Goal: Task Accomplishment & Management: Manage account settings

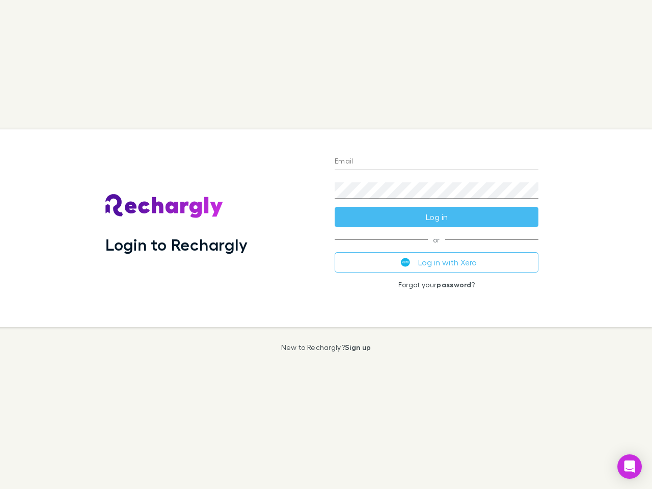
click at [326, 245] on div "Login to Rechargly" at bounding box center [211, 228] width 229 height 198
click at [437, 162] on input "Email" at bounding box center [437, 162] width 204 height 16
click at [437, 217] on form "Email Password Log in" at bounding box center [437, 187] width 204 height 82
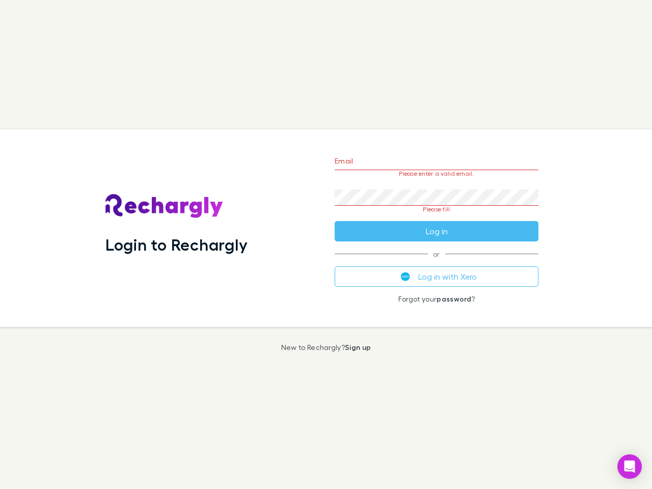
click at [437, 262] on div "Email Please enter a valid email. Password Please fill Log in or Log in with Xe…" at bounding box center [437, 228] width 220 height 198
click at [630, 467] on icon "Open Intercom Messenger" at bounding box center [630, 467] width 11 height 12
